Goal: Task Accomplishment & Management: Manage account settings

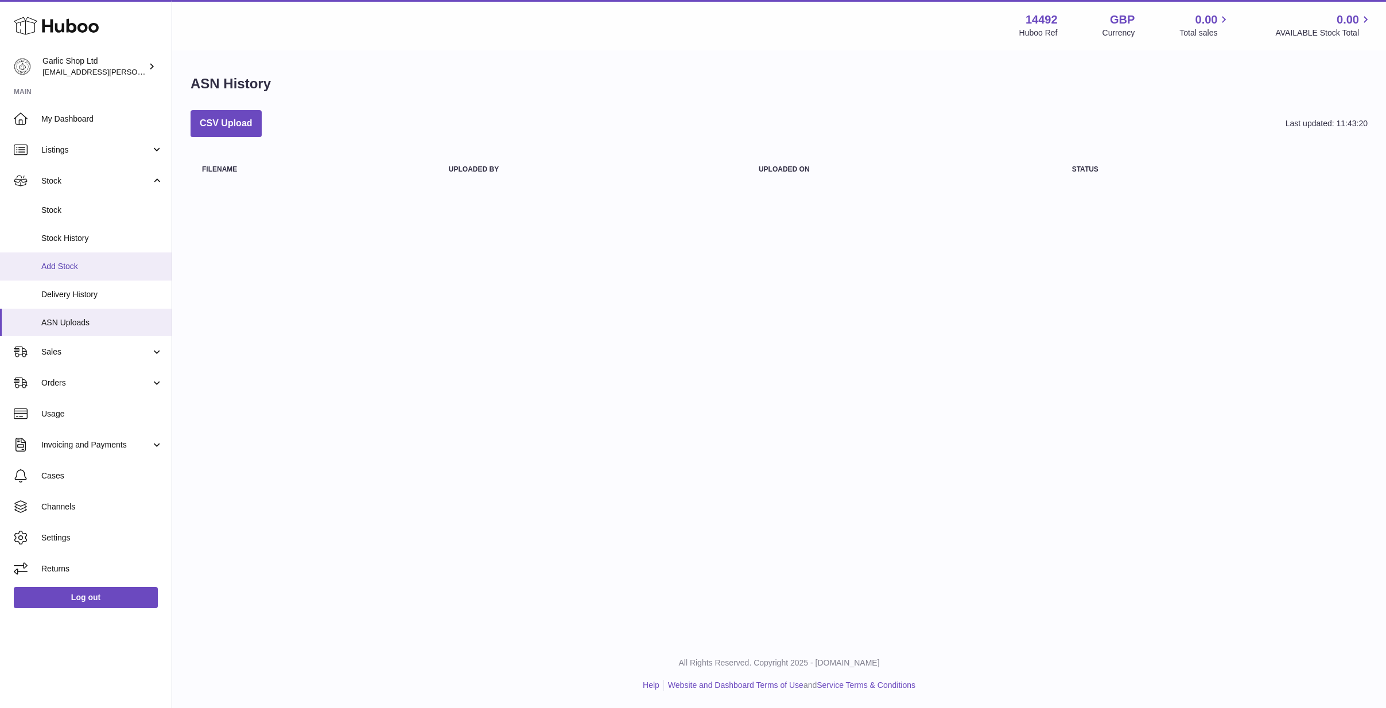
click at [86, 270] on link "Add Stock" at bounding box center [86, 266] width 172 height 28
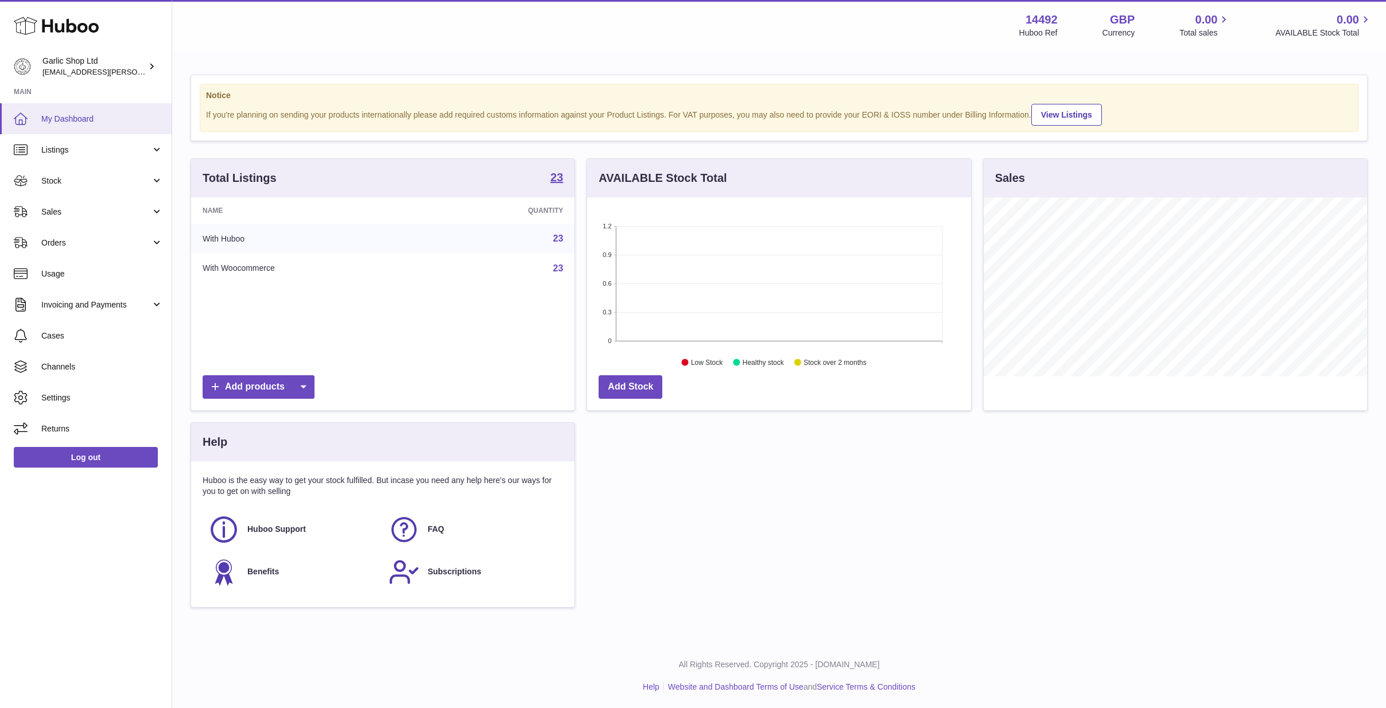
click at [97, 116] on span "My Dashboard" at bounding box center [102, 119] width 122 height 11
click at [79, 304] on span "Invoicing and Payments" at bounding box center [96, 305] width 110 height 11
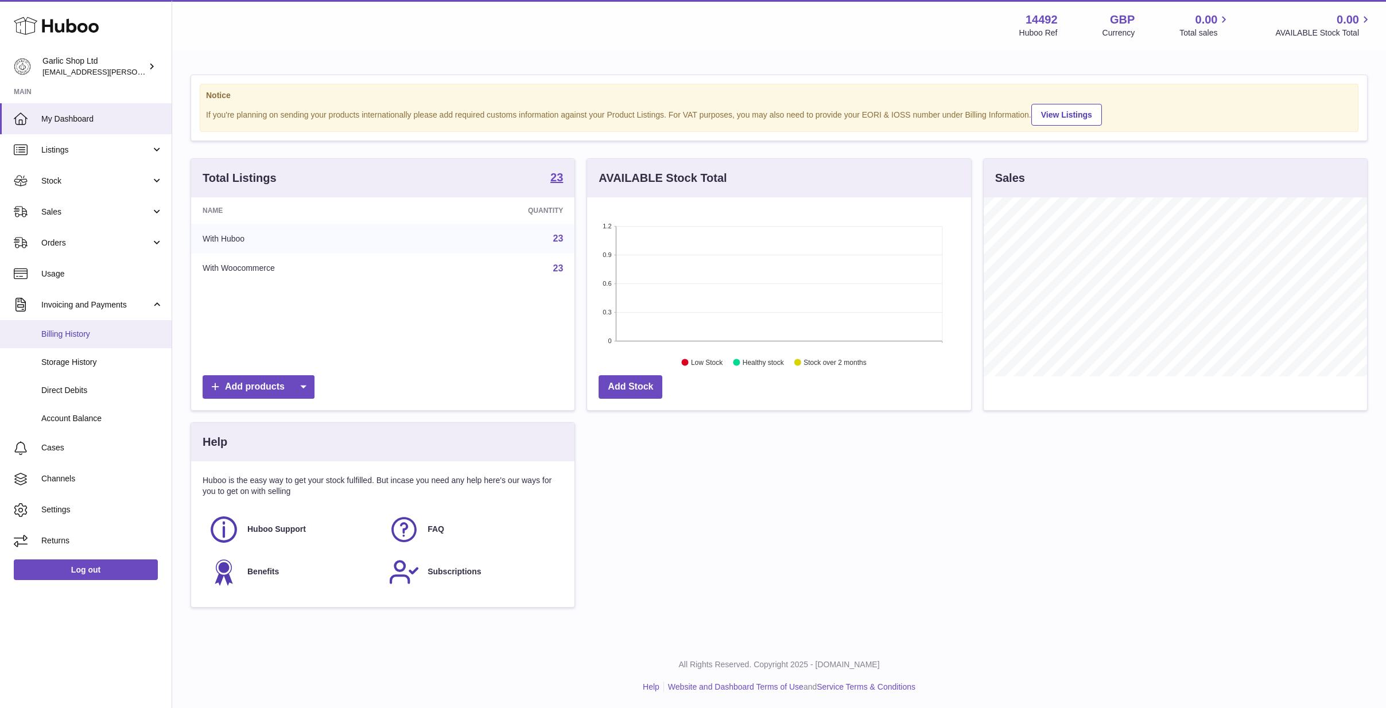
click at [68, 336] on span "Billing History" at bounding box center [102, 334] width 122 height 11
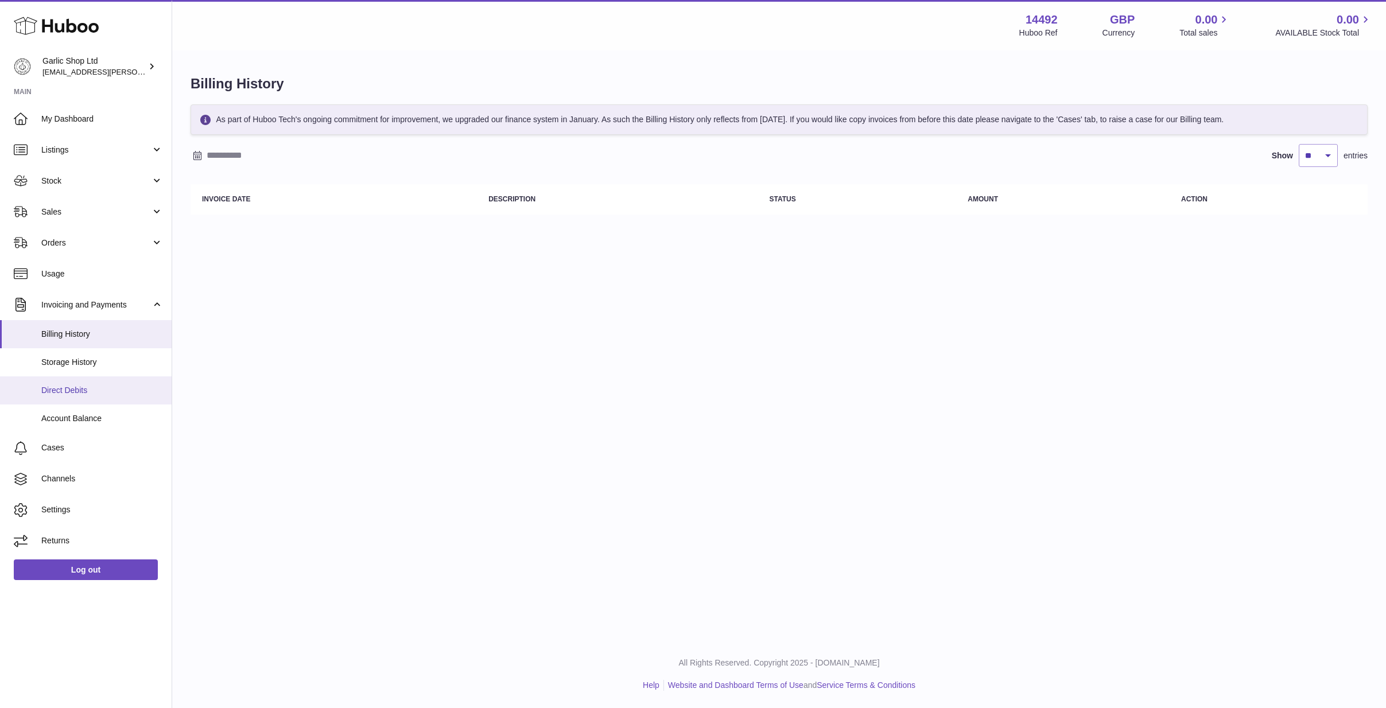
click at [91, 390] on span "Direct Debits" at bounding box center [102, 390] width 122 height 11
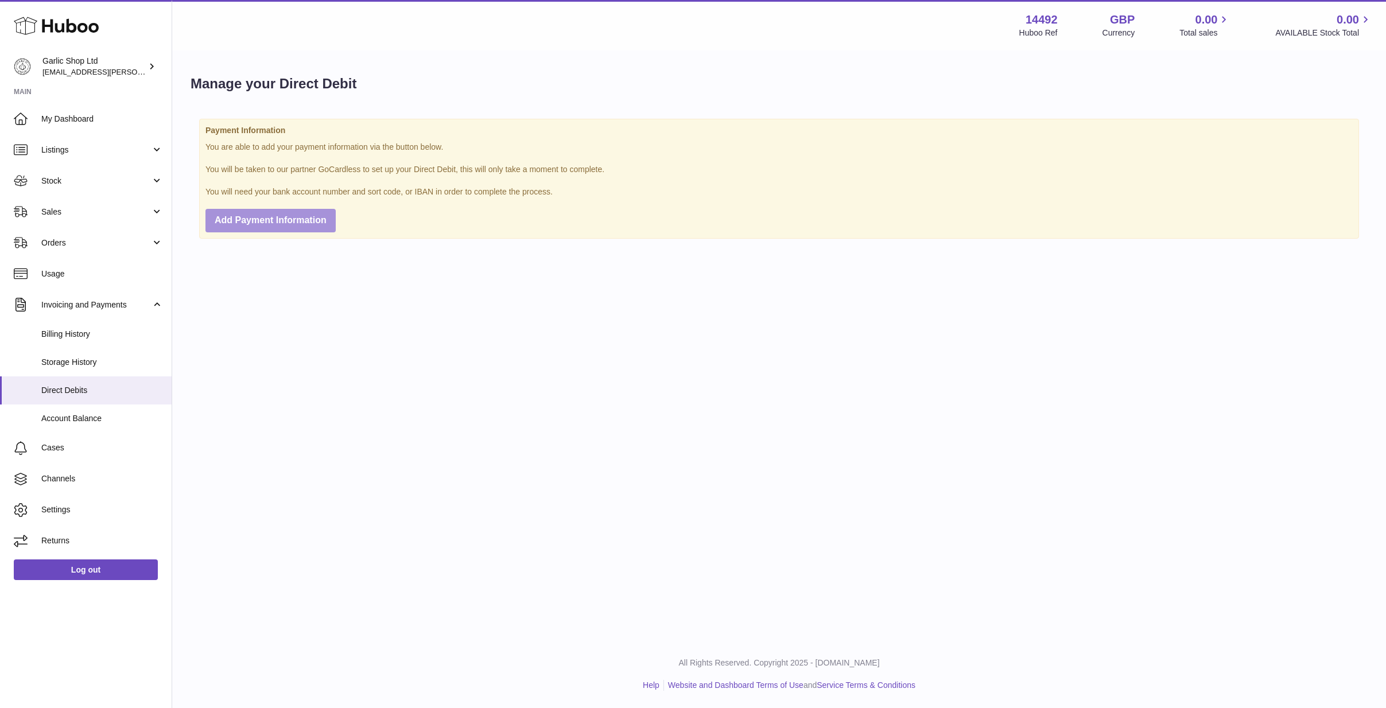
click at [273, 220] on span "Add Payment Information" at bounding box center [271, 220] width 112 height 10
click at [251, 216] on span "Add Payment Information" at bounding box center [271, 220] width 112 height 10
click at [91, 135] on link "Listings" at bounding box center [86, 149] width 172 height 31
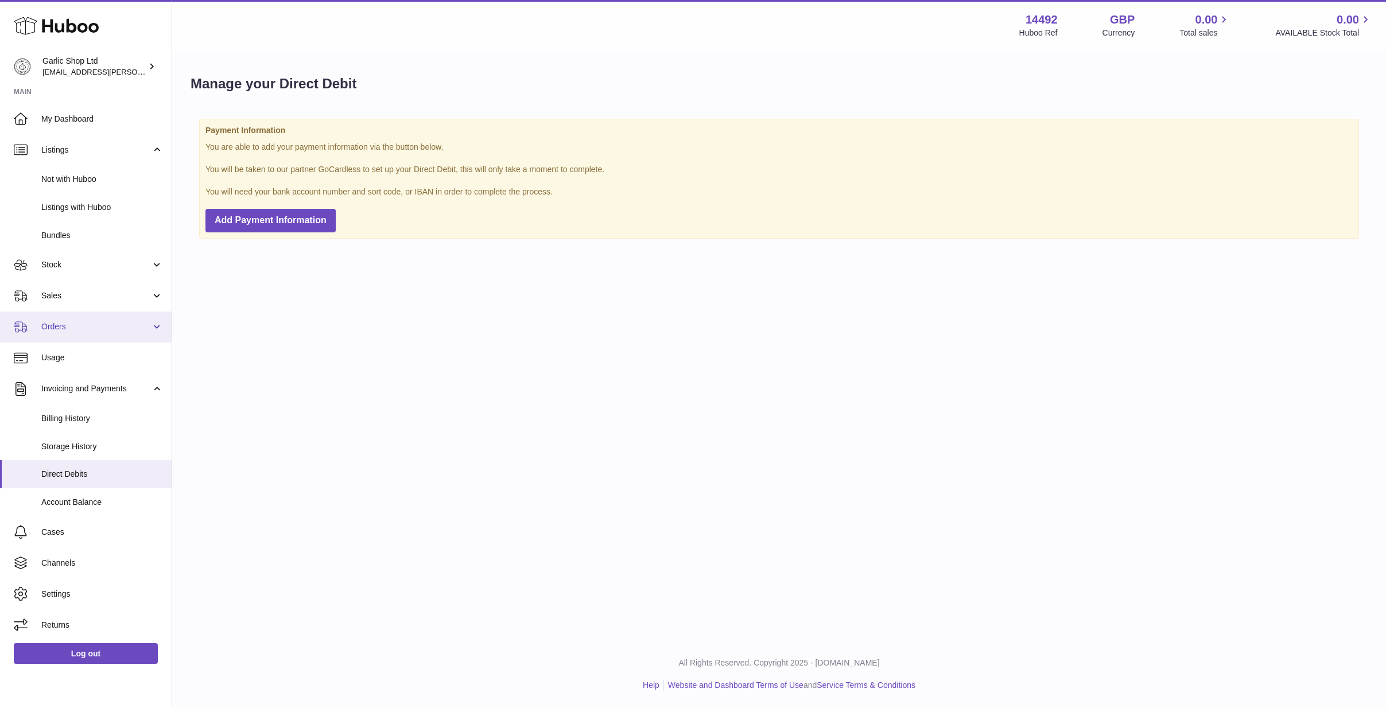
click at [99, 312] on link "Orders" at bounding box center [86, 327] width 172 height 31
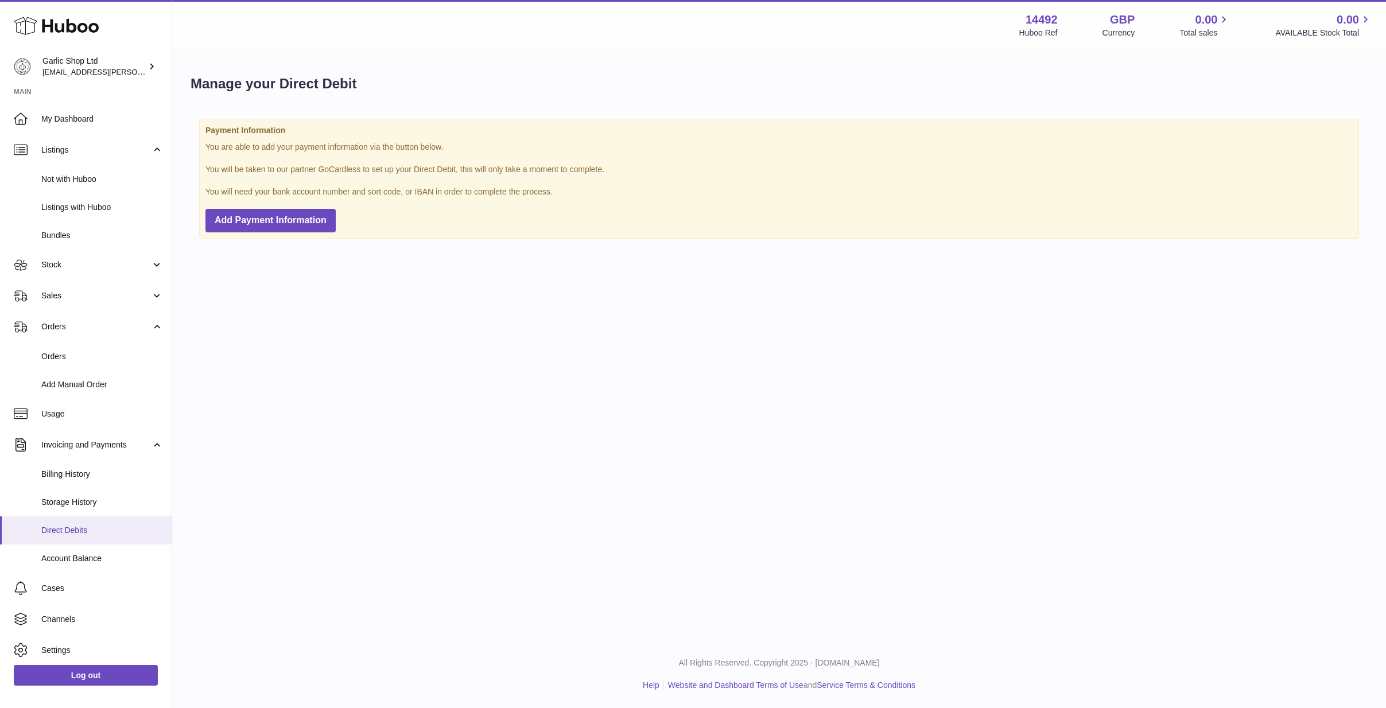
click at [98, 526] on span "Direct Debits" at bounding box center [102, 530] width 122 height 11
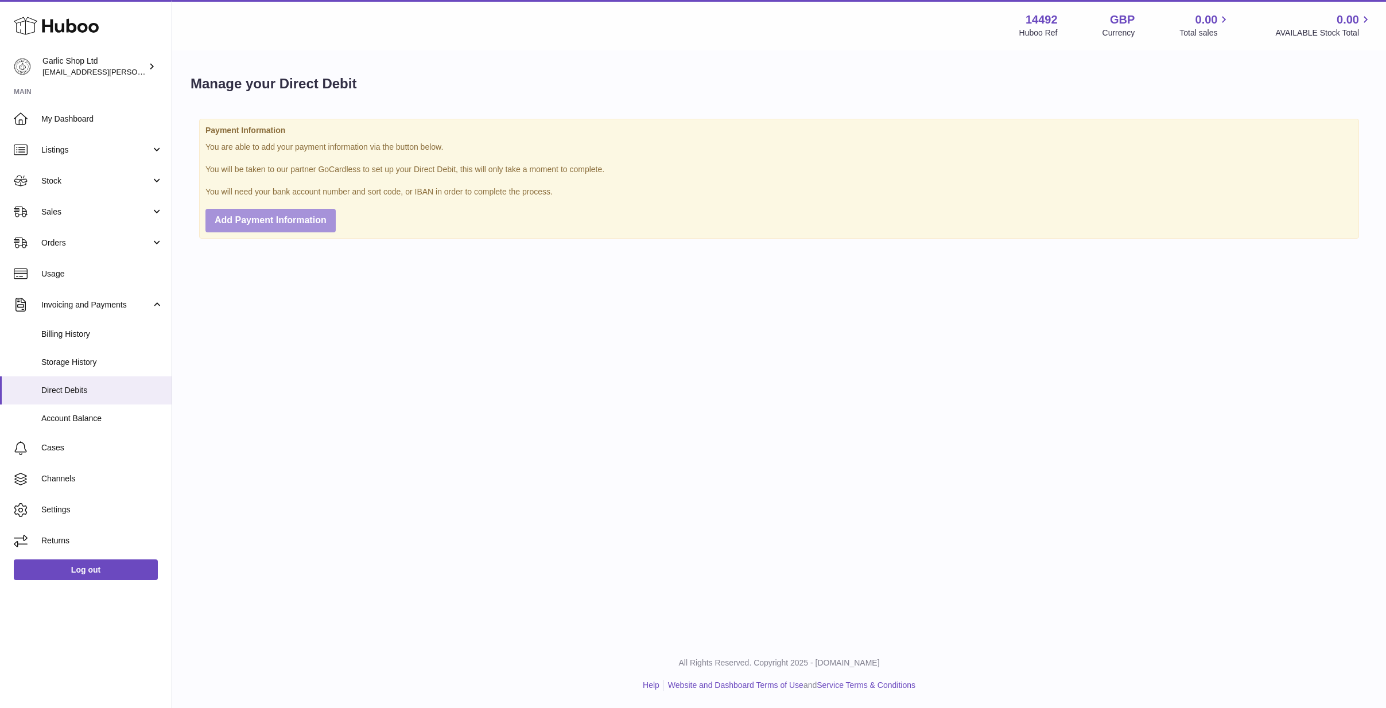
click at [264, 217] on span "Add Payment Information" at bounding box center [271, 220] width 112 height 10
click at [61, 224] on link "Sales" at bounding box center [86, 211] width 172 height 31
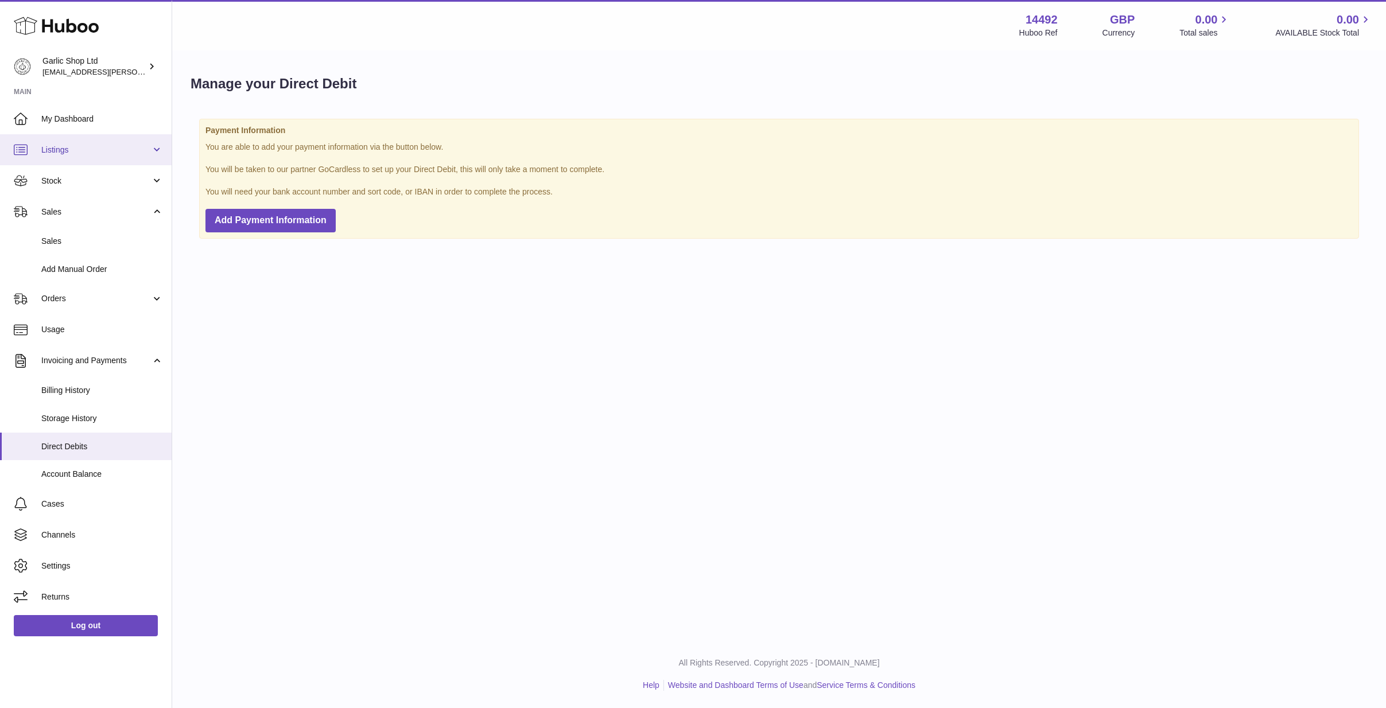
click at [91, 155] on link "Listings" at bounding box center [86, 149] width 172 height 31
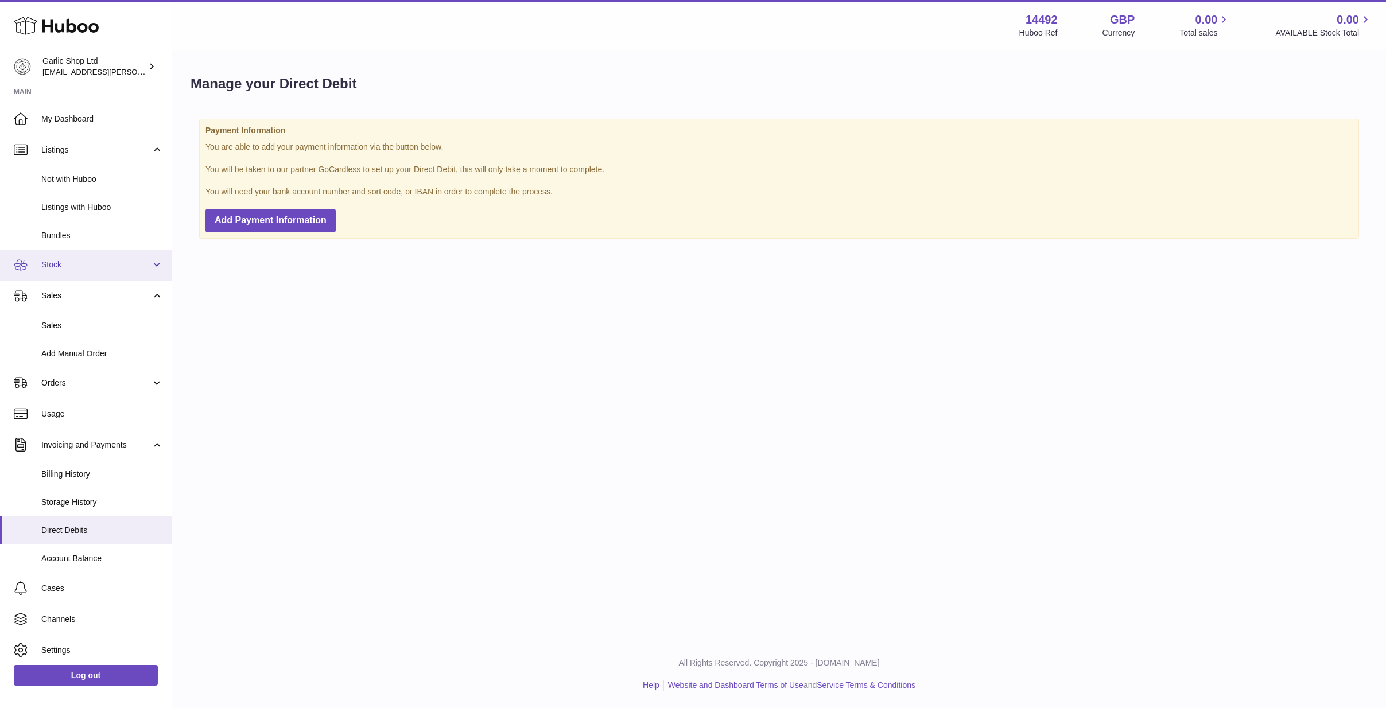
click at [83, 252] on link "Stock" at bounding box center [86, 265] width 172 height 31
click at [92, 271] on link "Stock" at bounding box center [86, 265] width 172 height 31
